Goal: Task Accomplishment & Management: Manage account settings

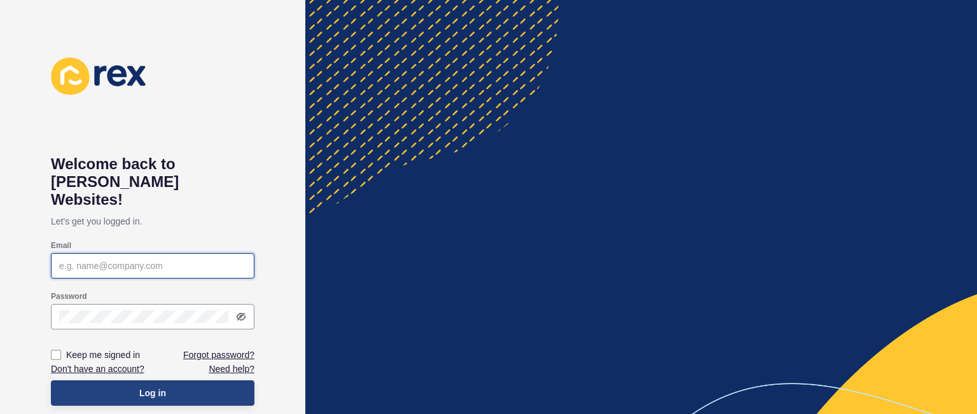
type input "[PERSON_NAME][EMAIL_ADDRESS][DOMAIN_NAME]"
click at [203, 380] on button "Log in" at bounding box center [153, 392] width 204 height 25
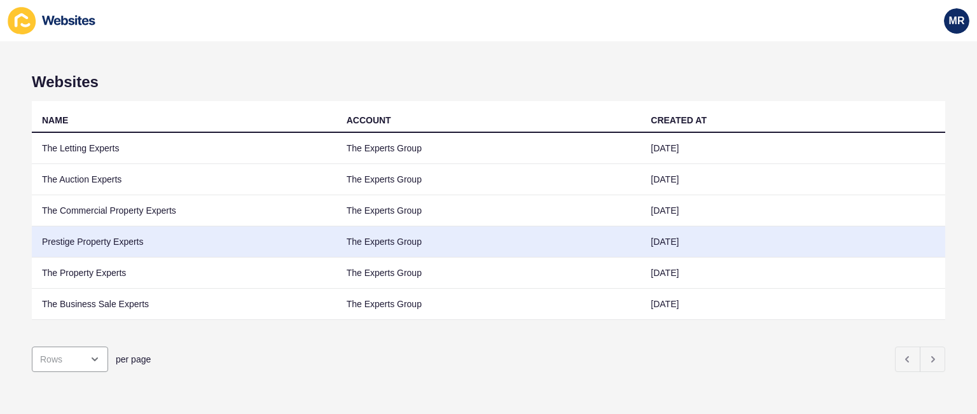
click at [99, 243] on td "Prestige Property Experts" at bounding box center [184, 241] width 305 height 31
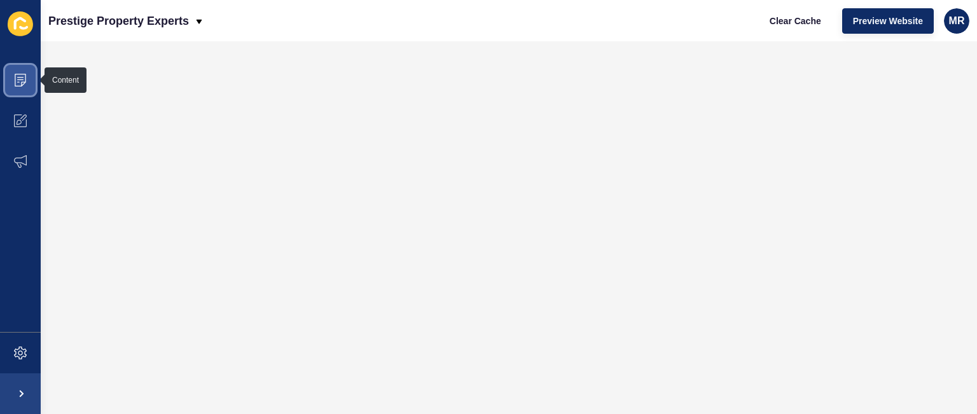
click at [28, 82] on span at bounding box center [20, 80] width 41 height 41
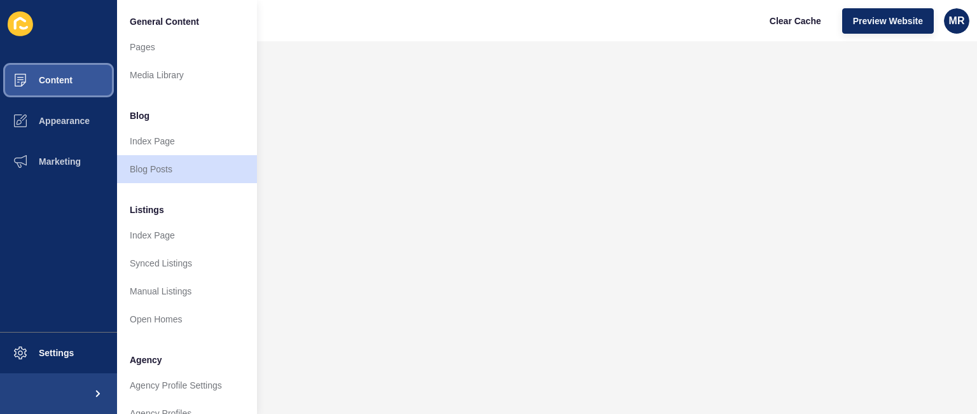
scroll to position [341, 0]
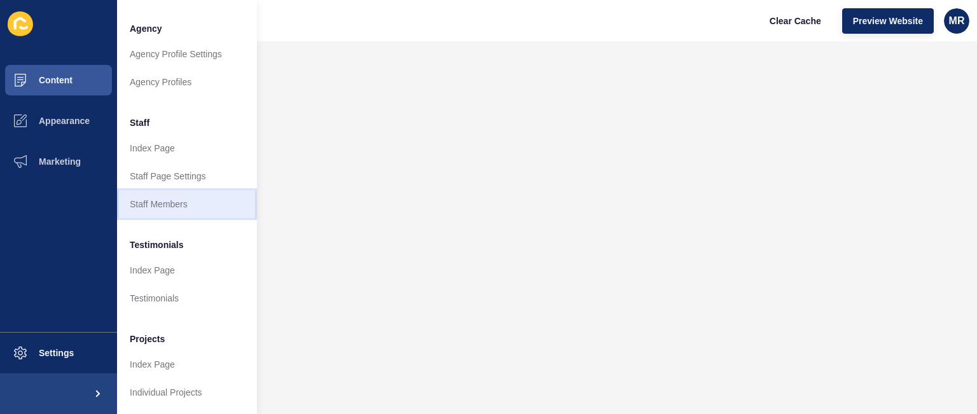
click at [172, 193] on link "Staff Members" at bounding box center [187, 204] width 140 height 28
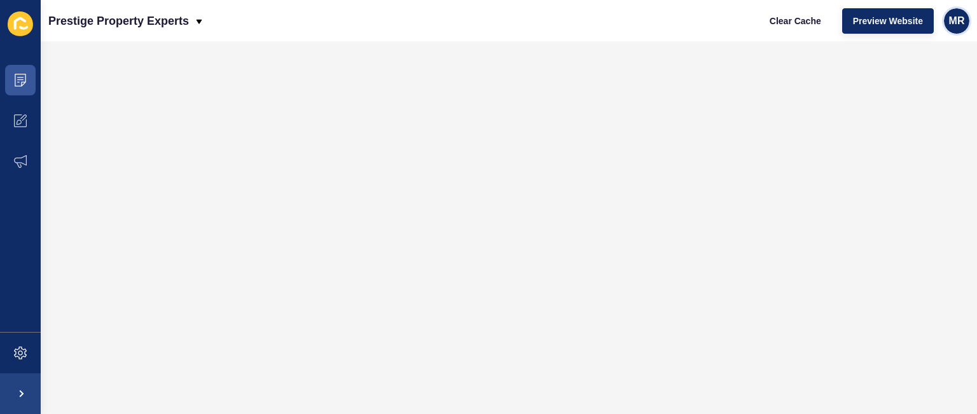
click at [952, 20] on span "MR" at bounding box center [957, 21] width 16 height 13
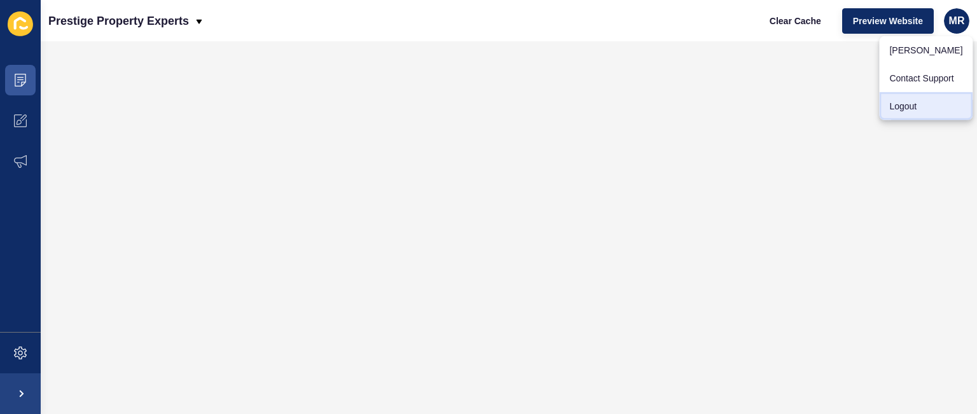
click at [910, 110] on link "Logout" at bounding box center [926, 106] width 94 height 28
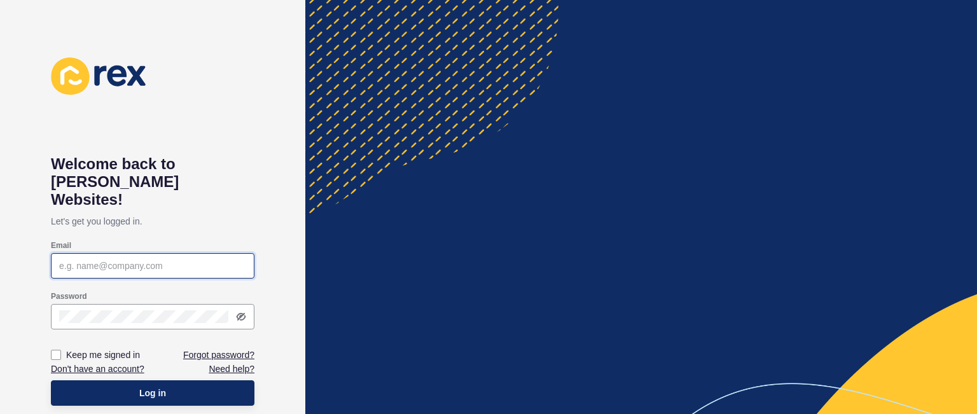
type input "[PERSON_NAME][EMAIL_ADDRESS][DOMAIN_NAME]"
